Goal: Navigation & Orientation: Find specific page/section

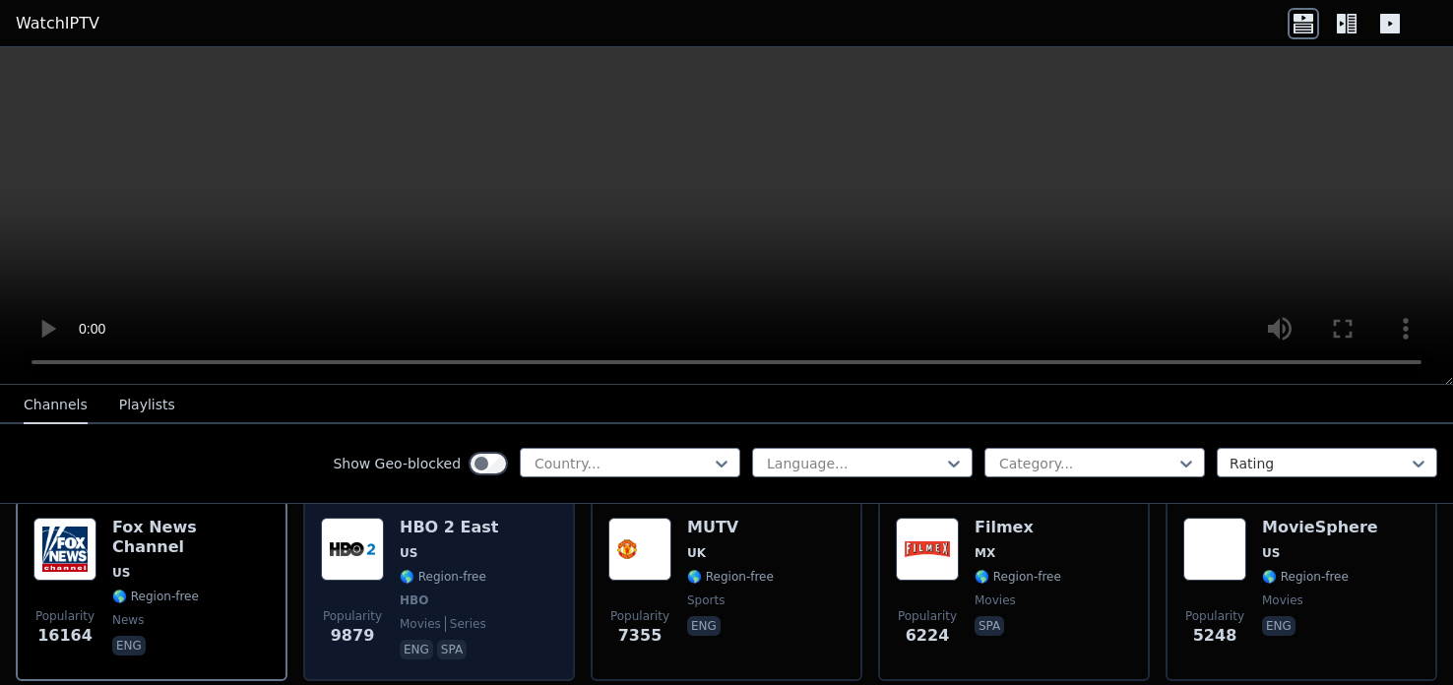
scroll to position [238, 0]
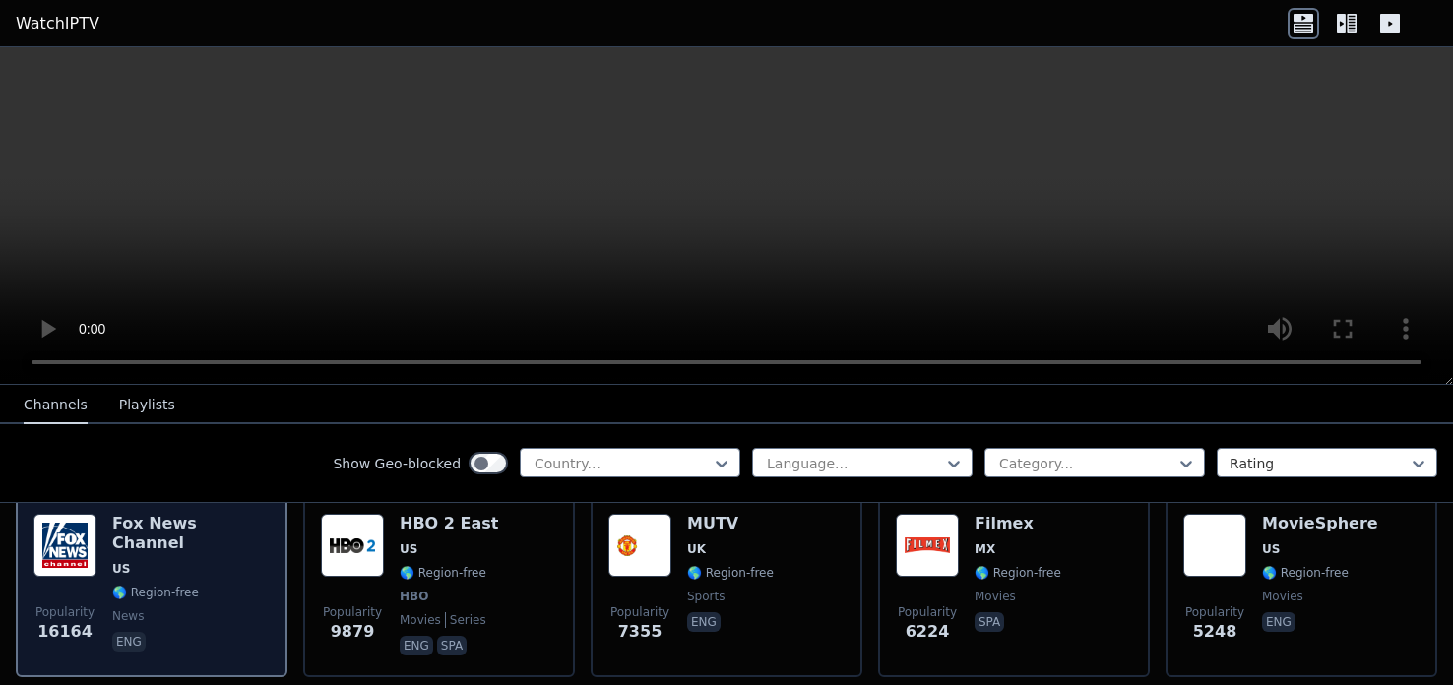
click at [167, 561] on span "US" at bounding box center [190, 569] width 157 height 16
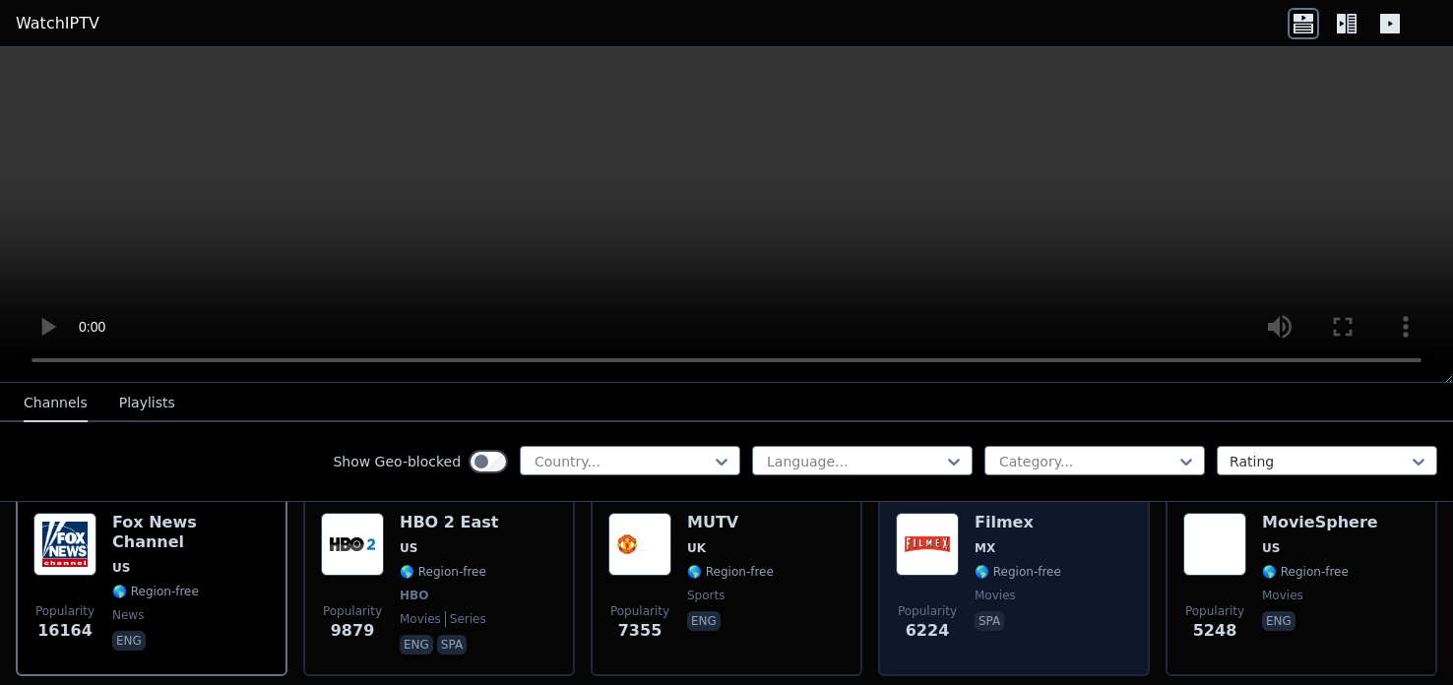
click at [943, 545] on img at bounding box center [927, 544] width 63 height 63
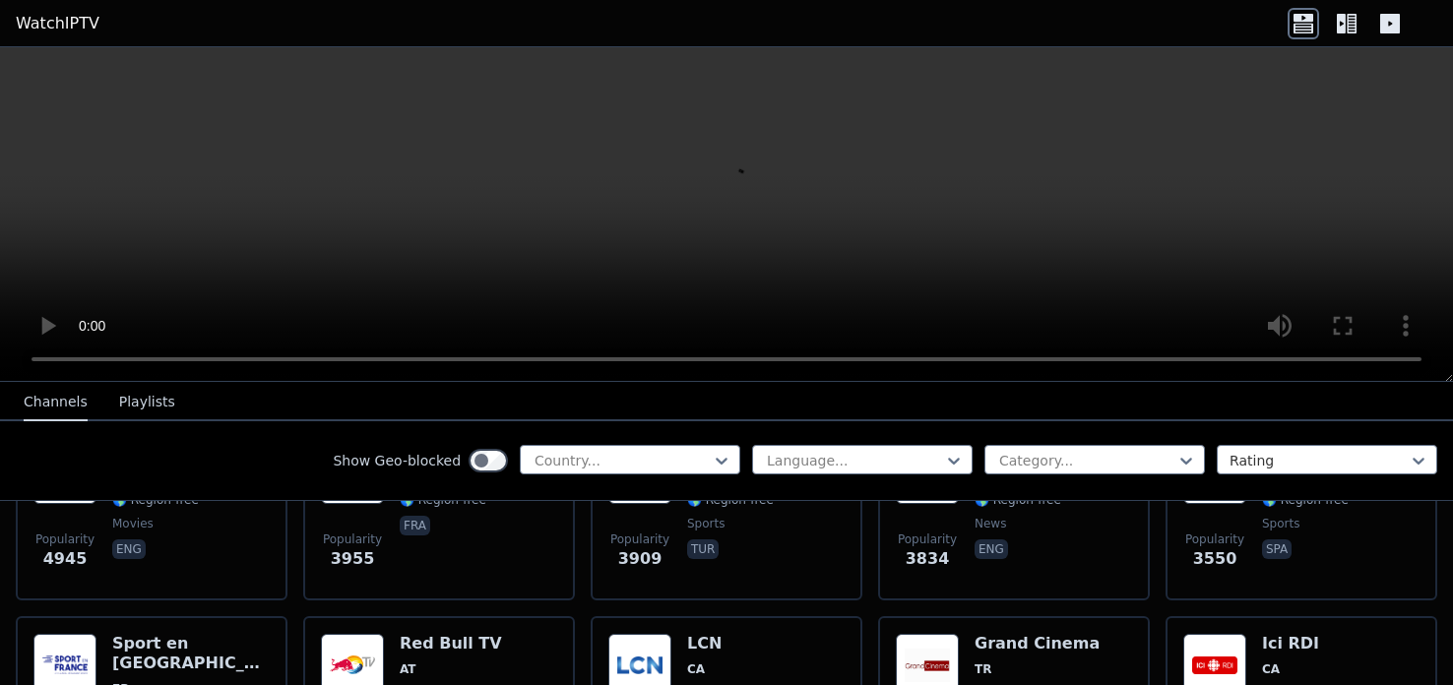
scroll to position [518, 0]
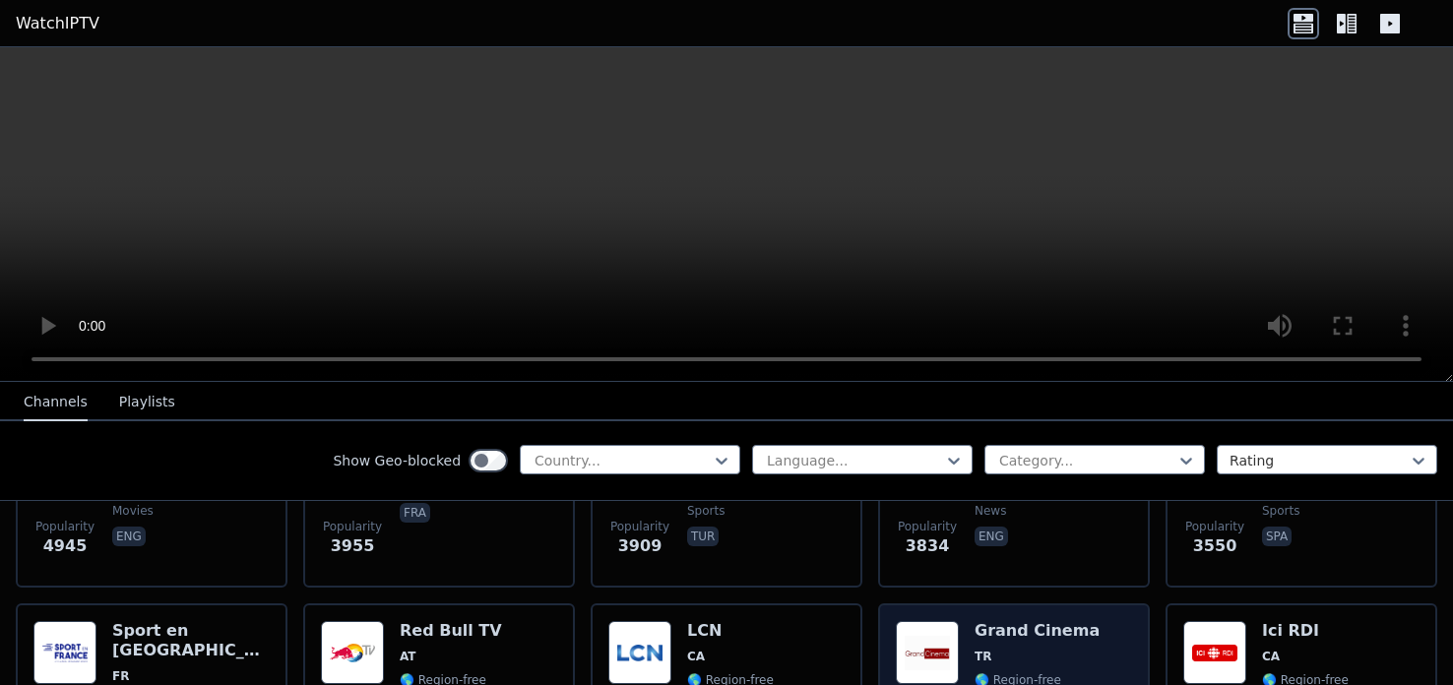
click at [920, 637] on img at bounding box center [927, 652] width 63 height 63
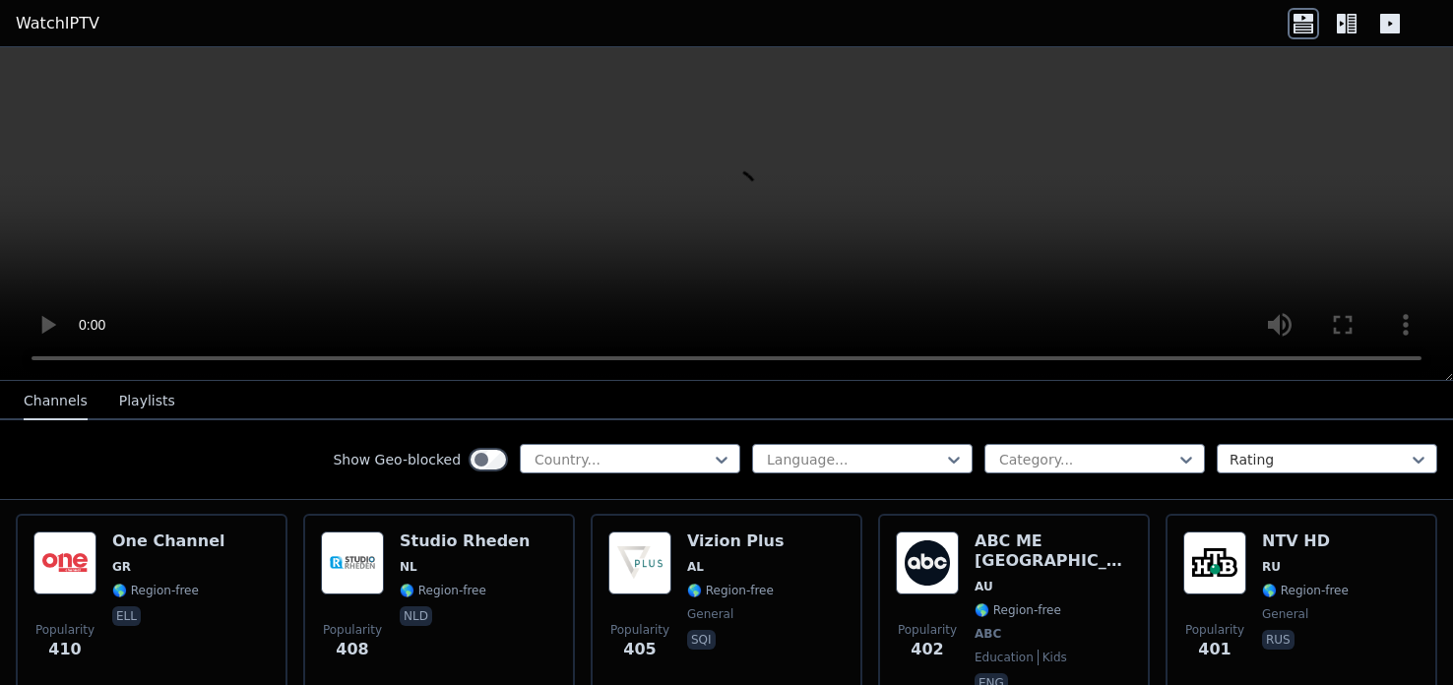
scroll to position [9468, 0]
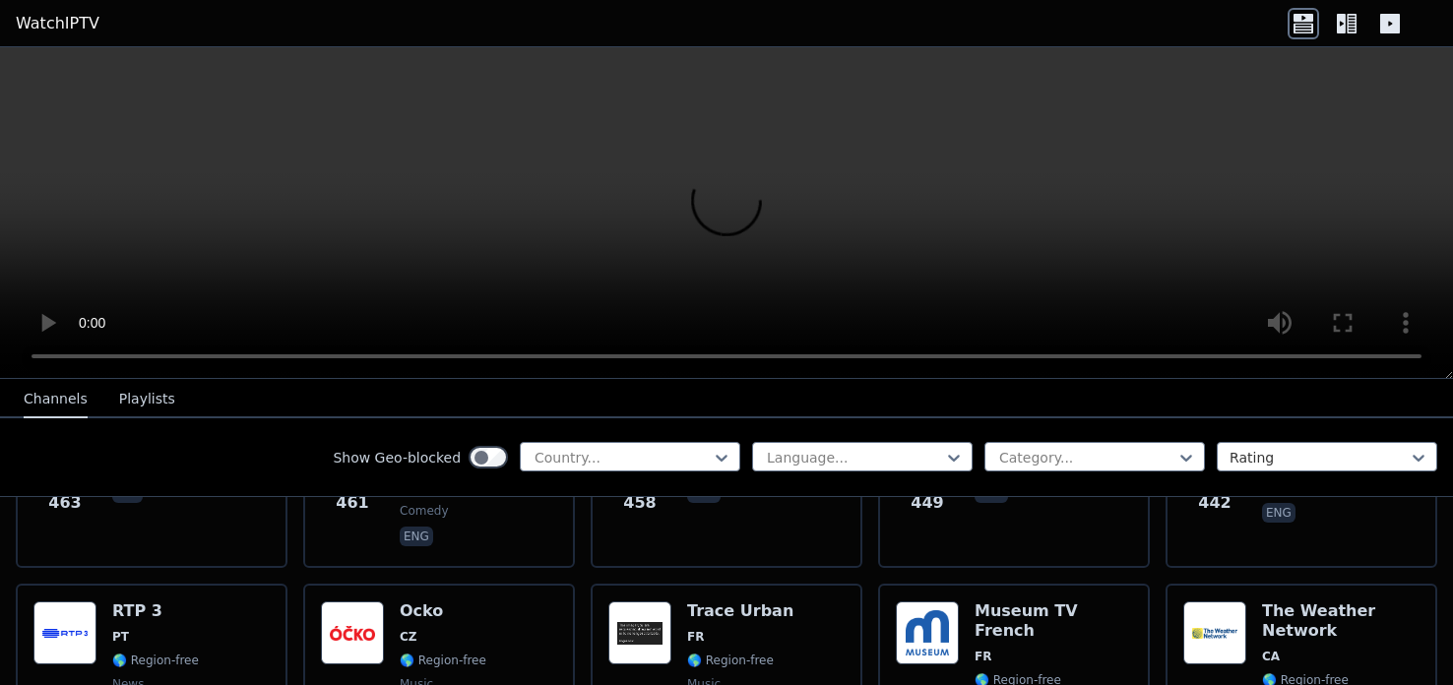
scroll to position [8770, 0]
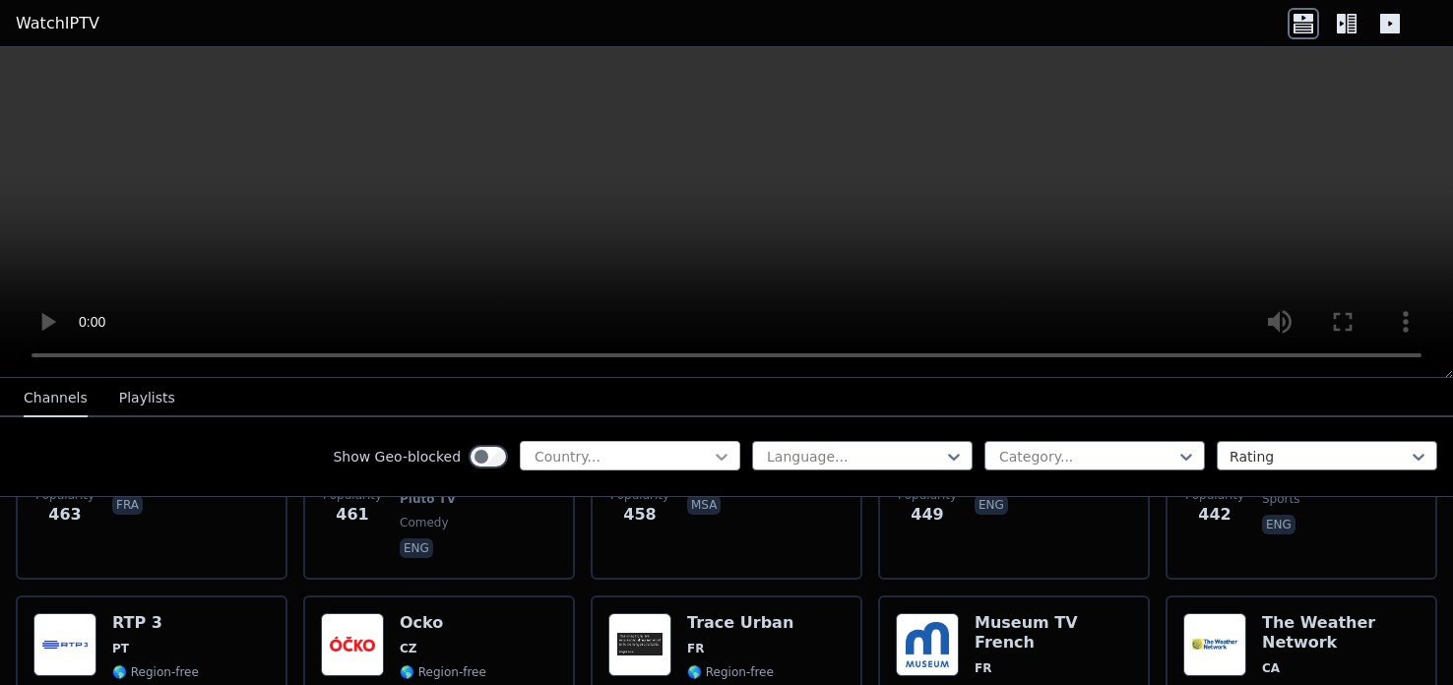
click at [723, 458] on icon at bounding box center [721, 457] width 12 height 7
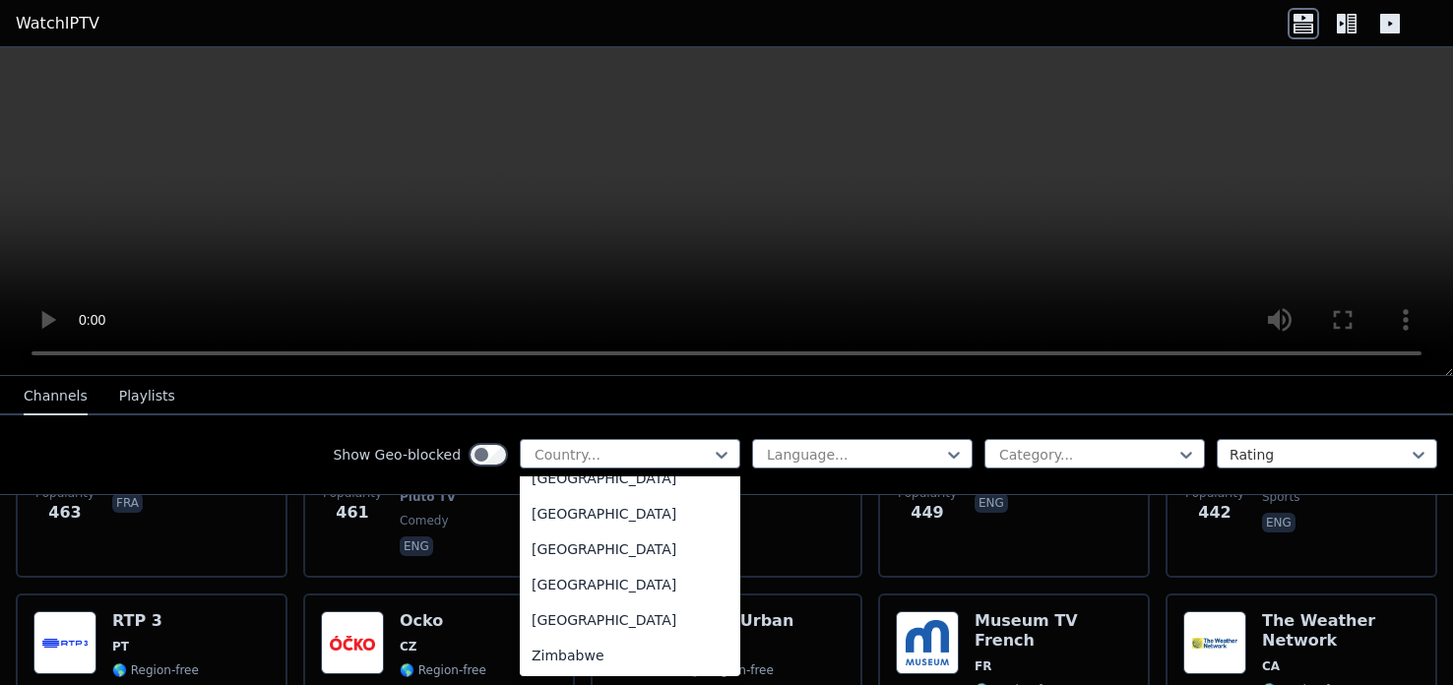
scroll to position [6950, 0]
click at [592, 495] on div "[GEOGRAPHIC_DATA]" at bounding box center [630, 511] width 220 height 35
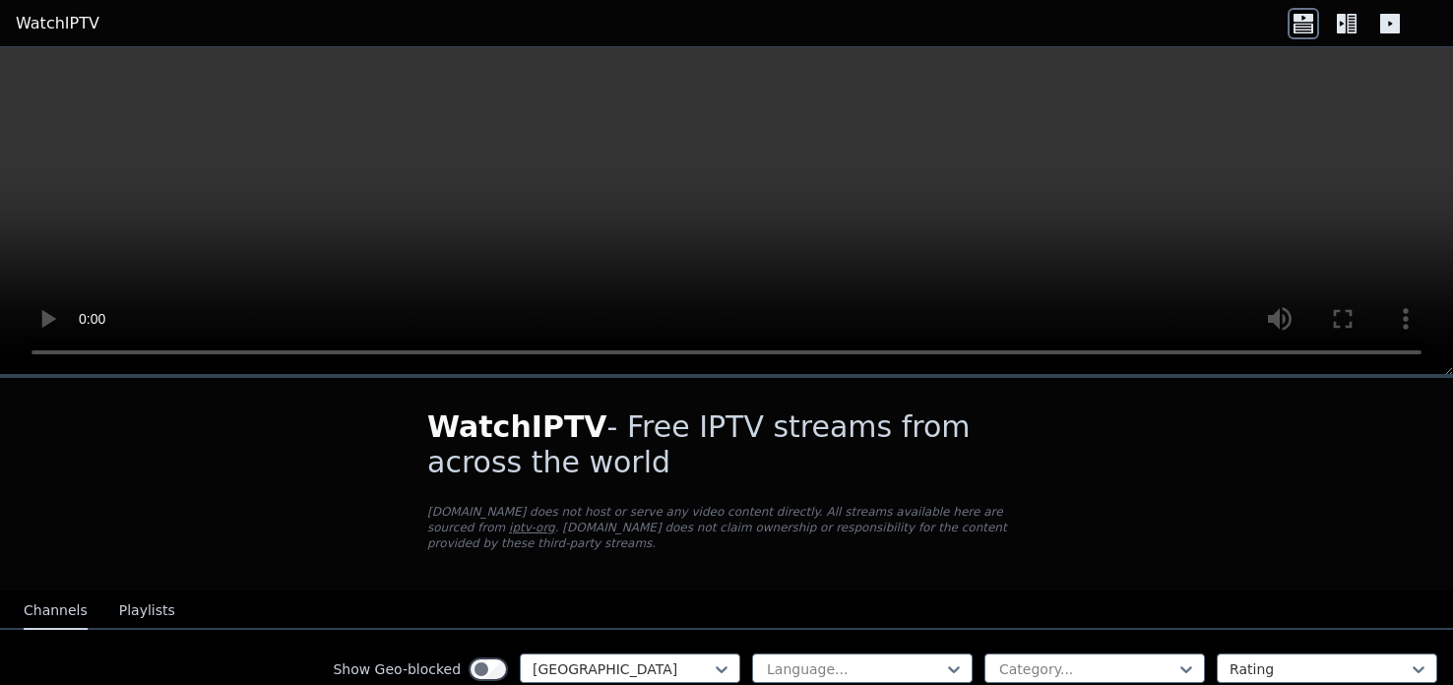
click at [145, 607] on button "Playlists" at bounding box center [147, 610] width 56 height 37
